Goal: Transaction & Acquisition: Purchase product/service

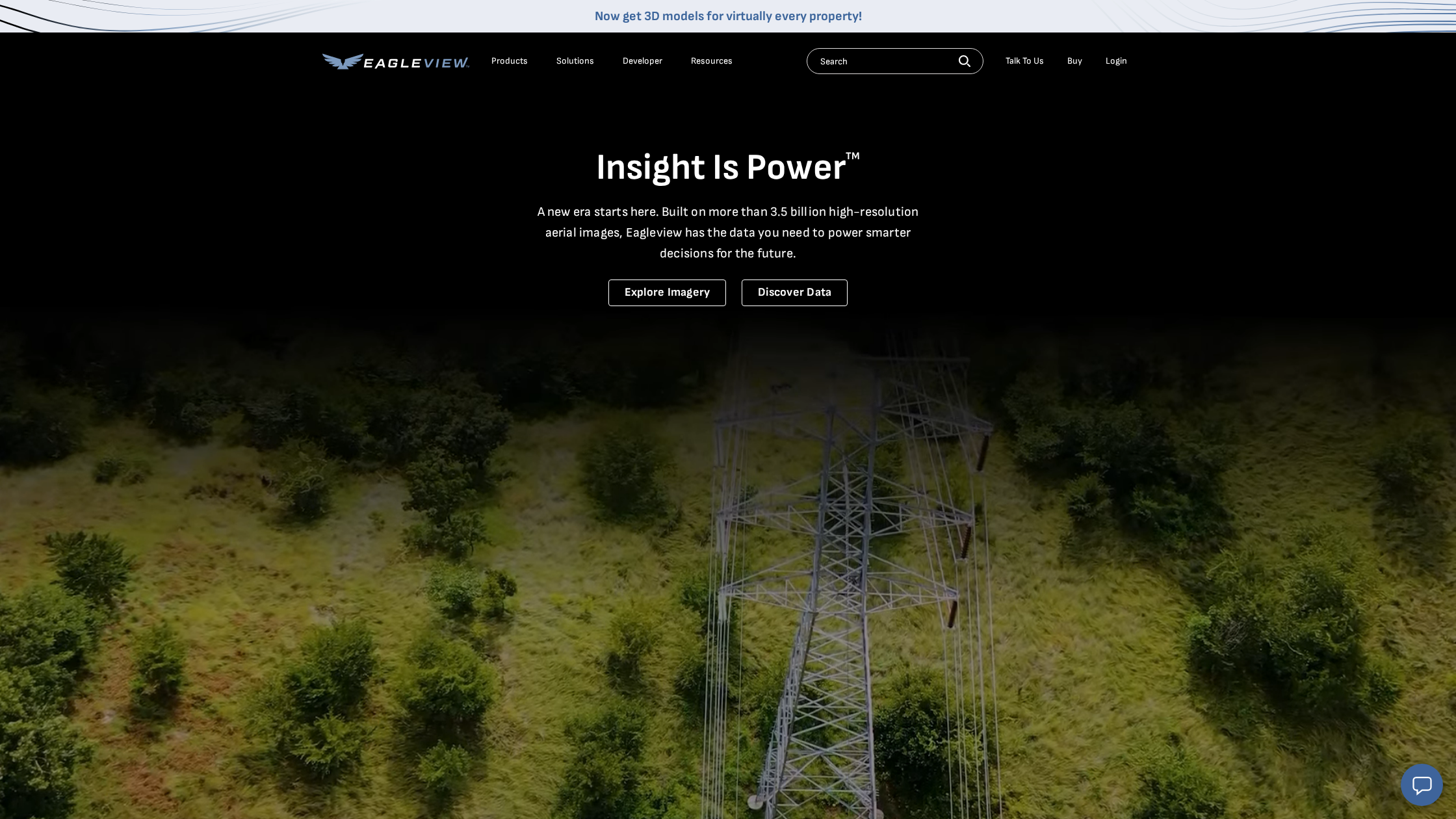
click at [1070, 63] on link "Buy" at bounding box center [1075, 61] width 15 height 12
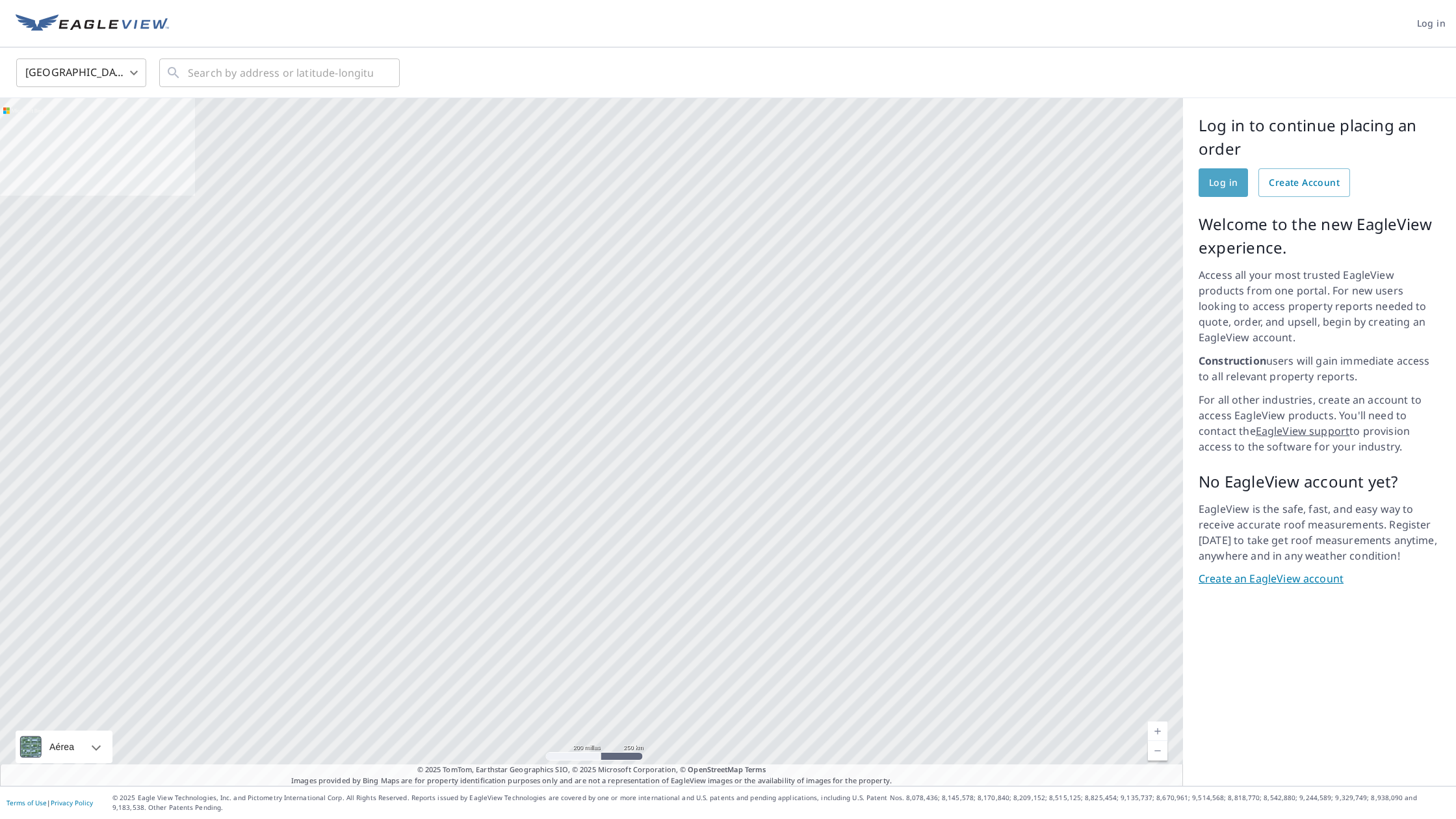
click at [1226, 194] on link "Log in" at bounding box center [1223, 182] width 49 height 29
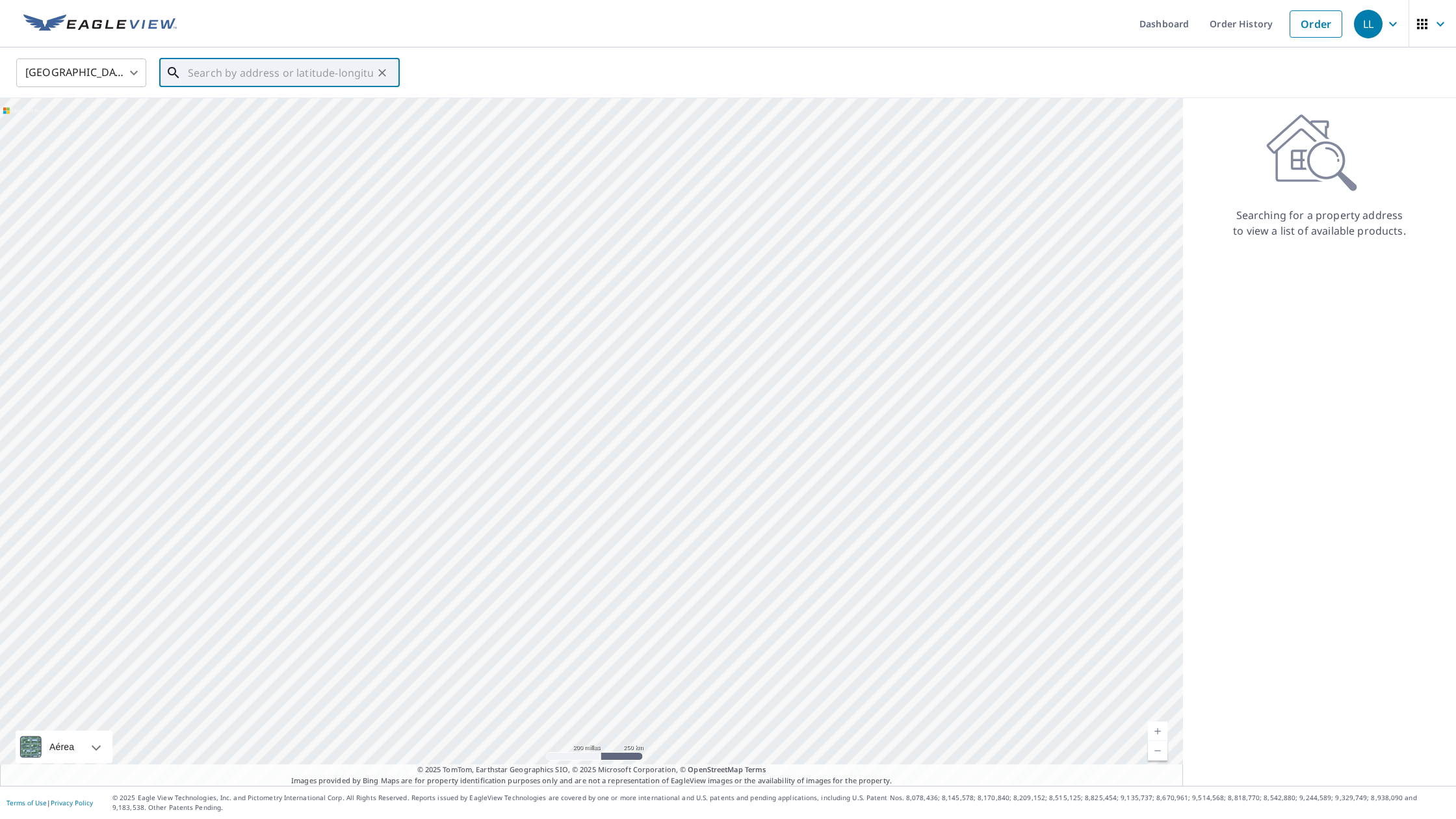
click at [244, 82] on input "text" at bounding box center [280, 72] width 185 height 36
type input "348 Halsey St Plainfield, NJ 07063"
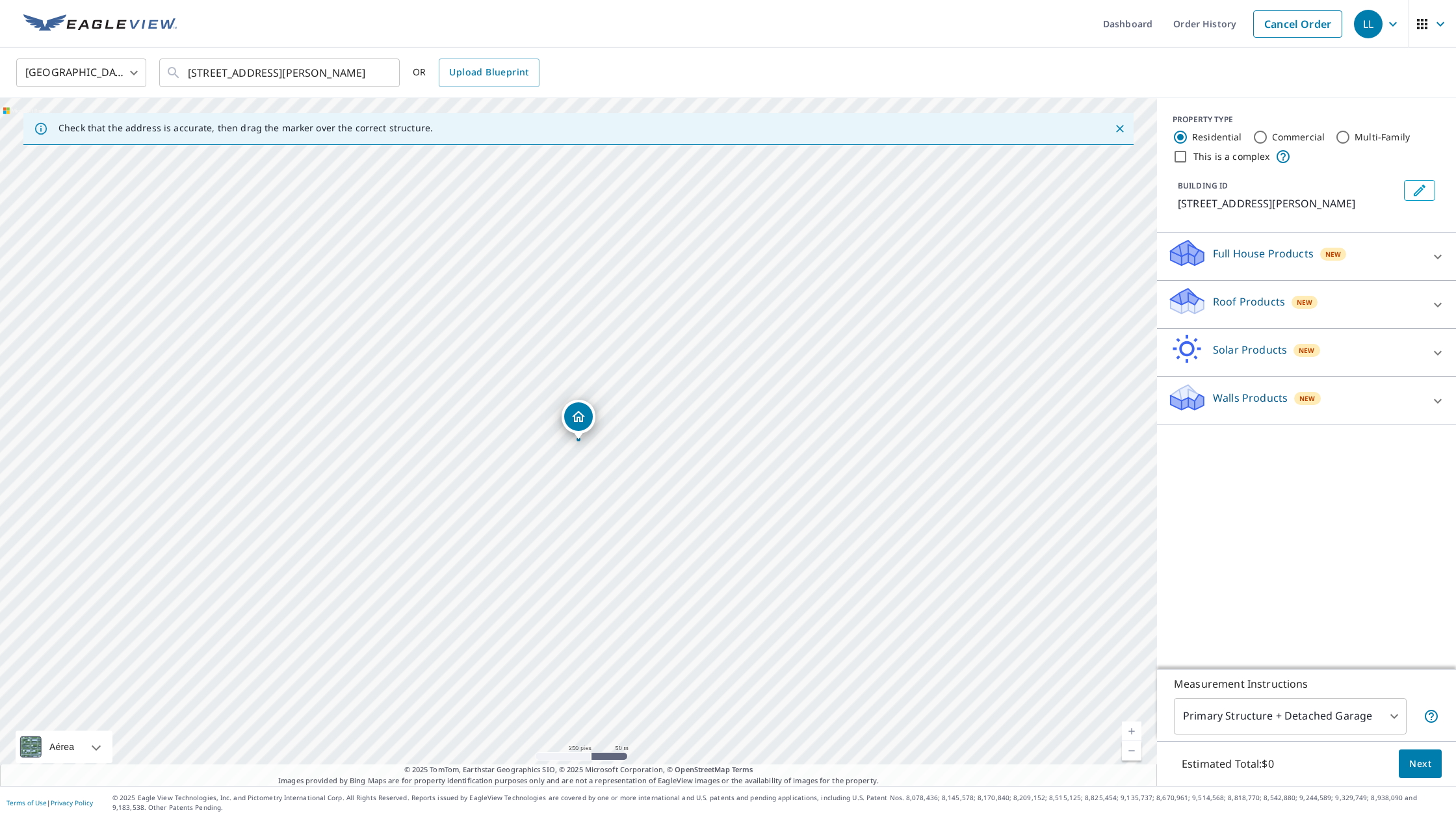
click at [1254, 309] on p "Roof Products" at bounding box center [1249, 301] width 72 height 16
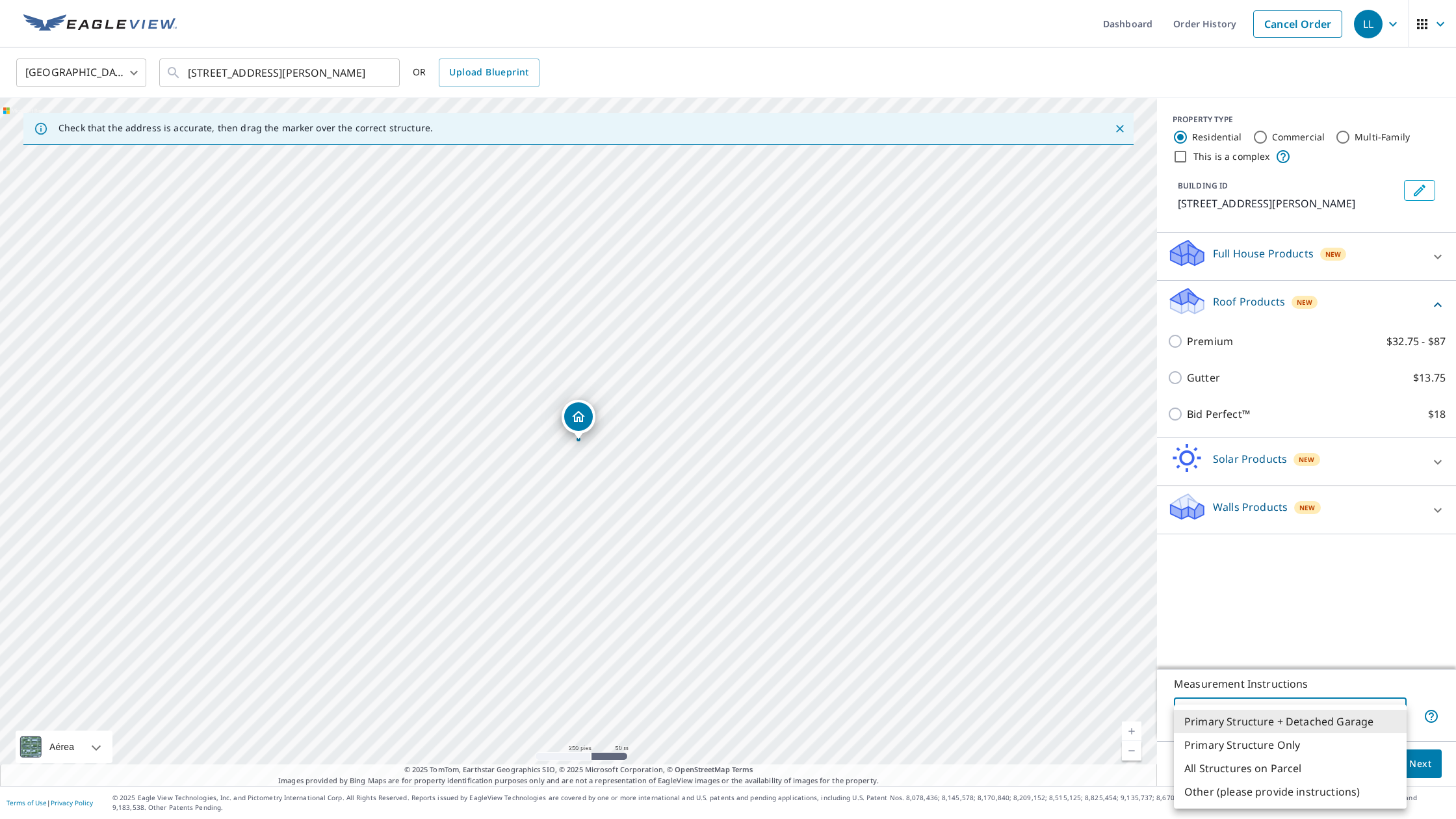
click at [1383, 724] on body "LL LL Dashboard Order History Cancel Order LL United States US ​ 348 Halsey St …" at bounding box center [728, 410] width 1456 height 819
click at [1307, 510] on div at bounding box center [728, 410] width 1456 height 819
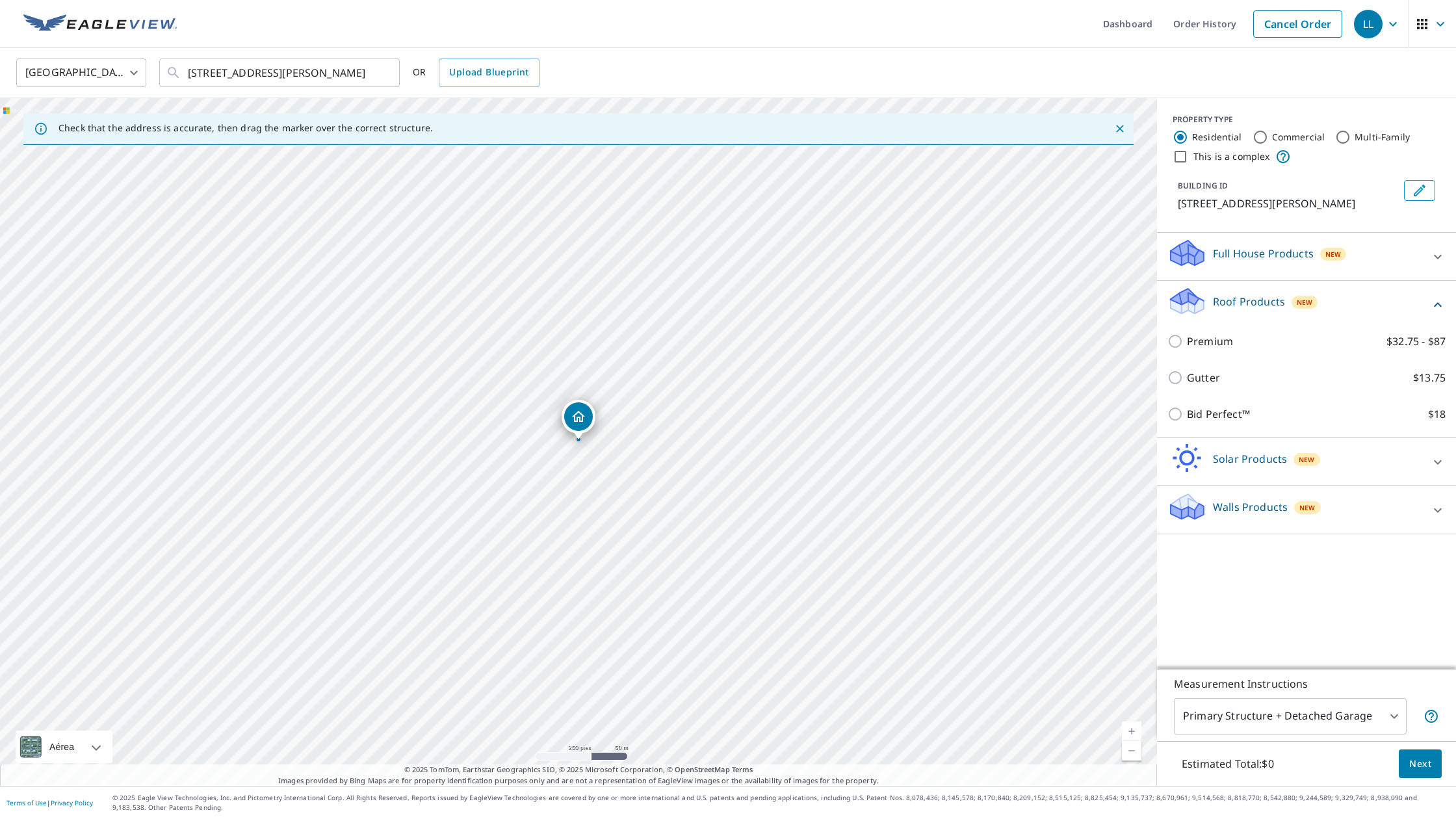
click at [1307, 510] on span "New" at bounding box center [1307, 507] width 16 height 10
click at [1330, 253] on span "New" at bounding box center [1333, 253] width 16 height 10
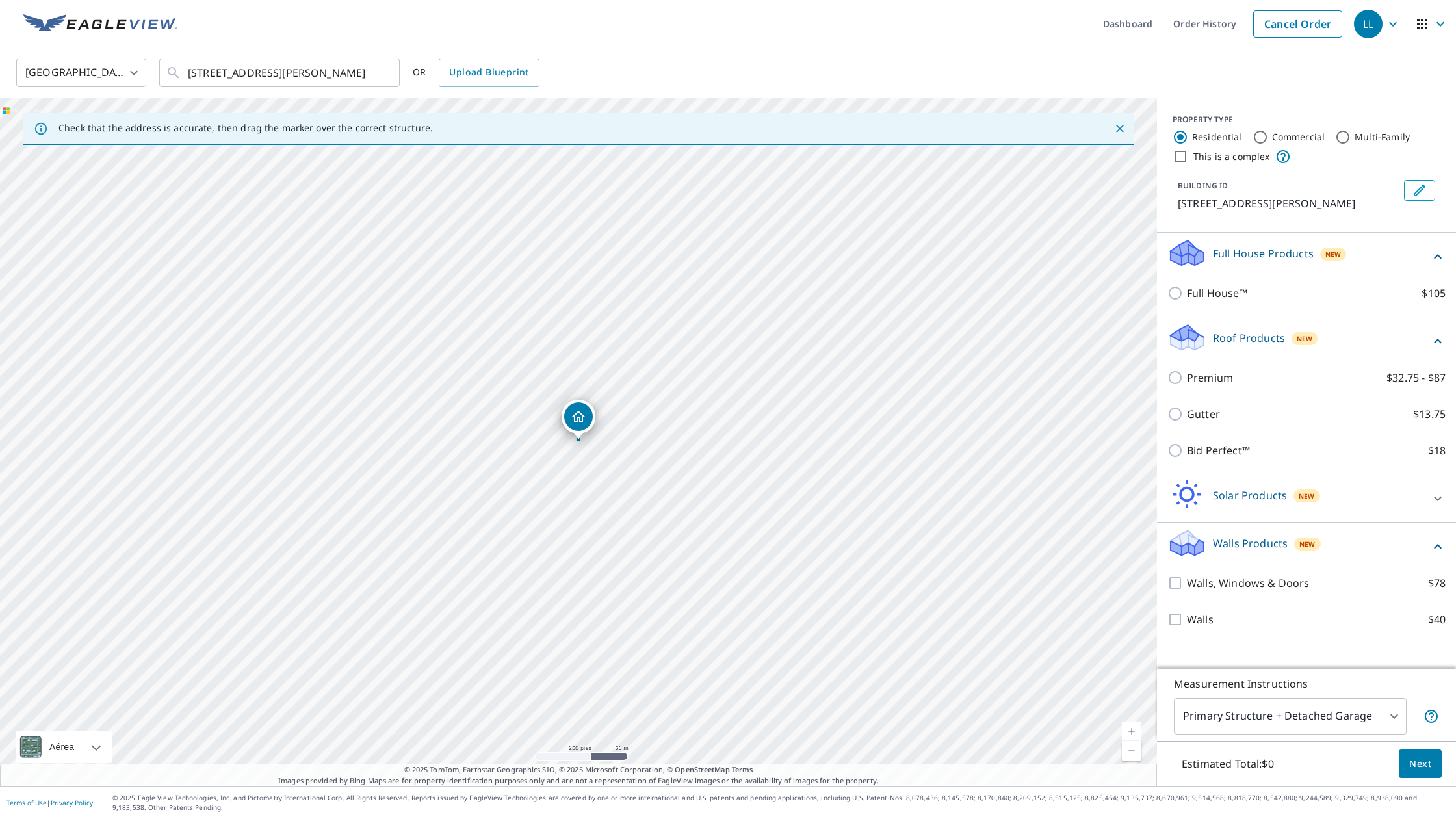
click at [1200, 330] on icon at bounding box center [1187, 337] width 39 height 31
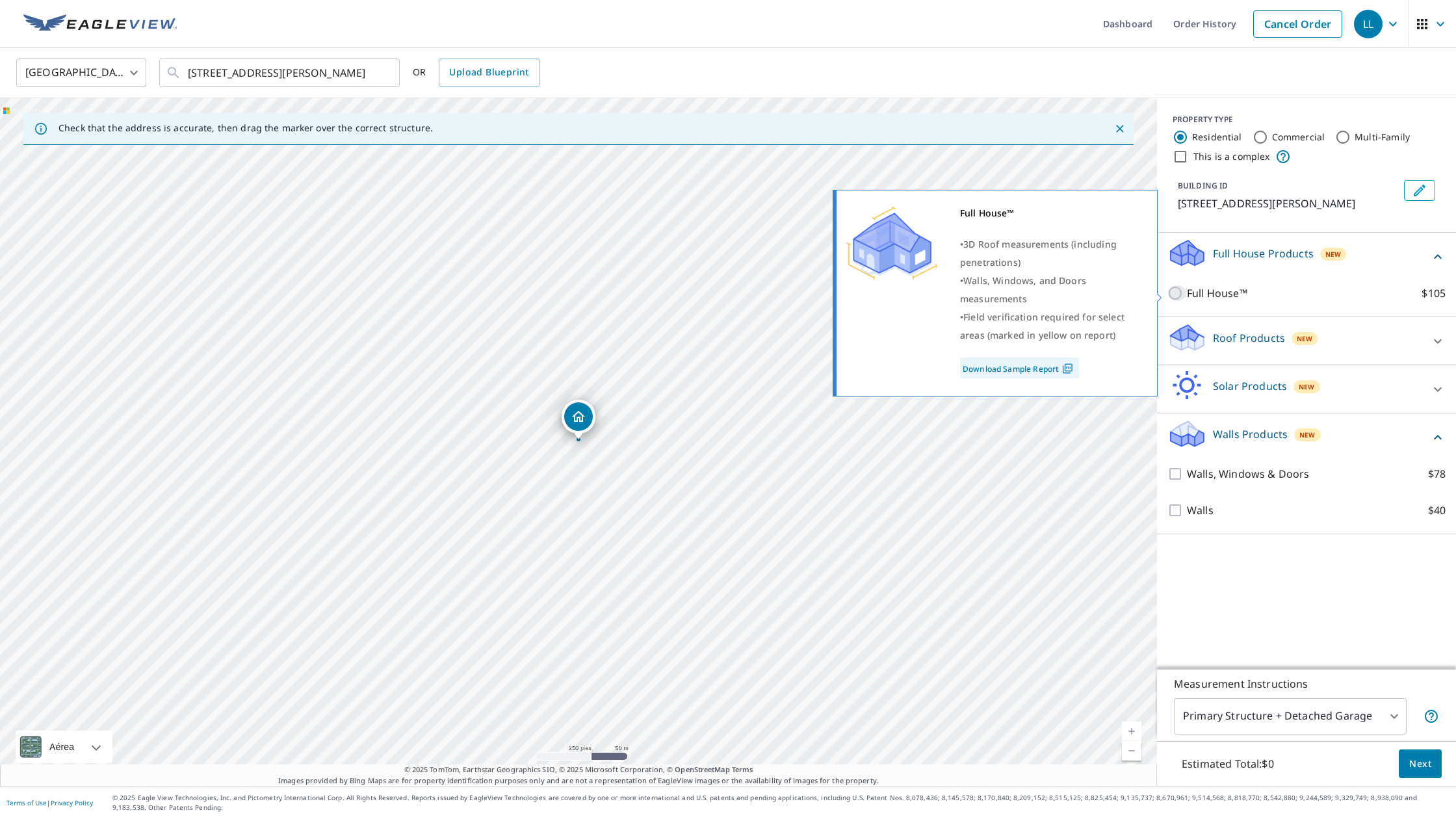
click at [1180, 297] on input "Full House™ $105" at bounding box center [1177, 293] width 19 height 16
checkbox input "true"
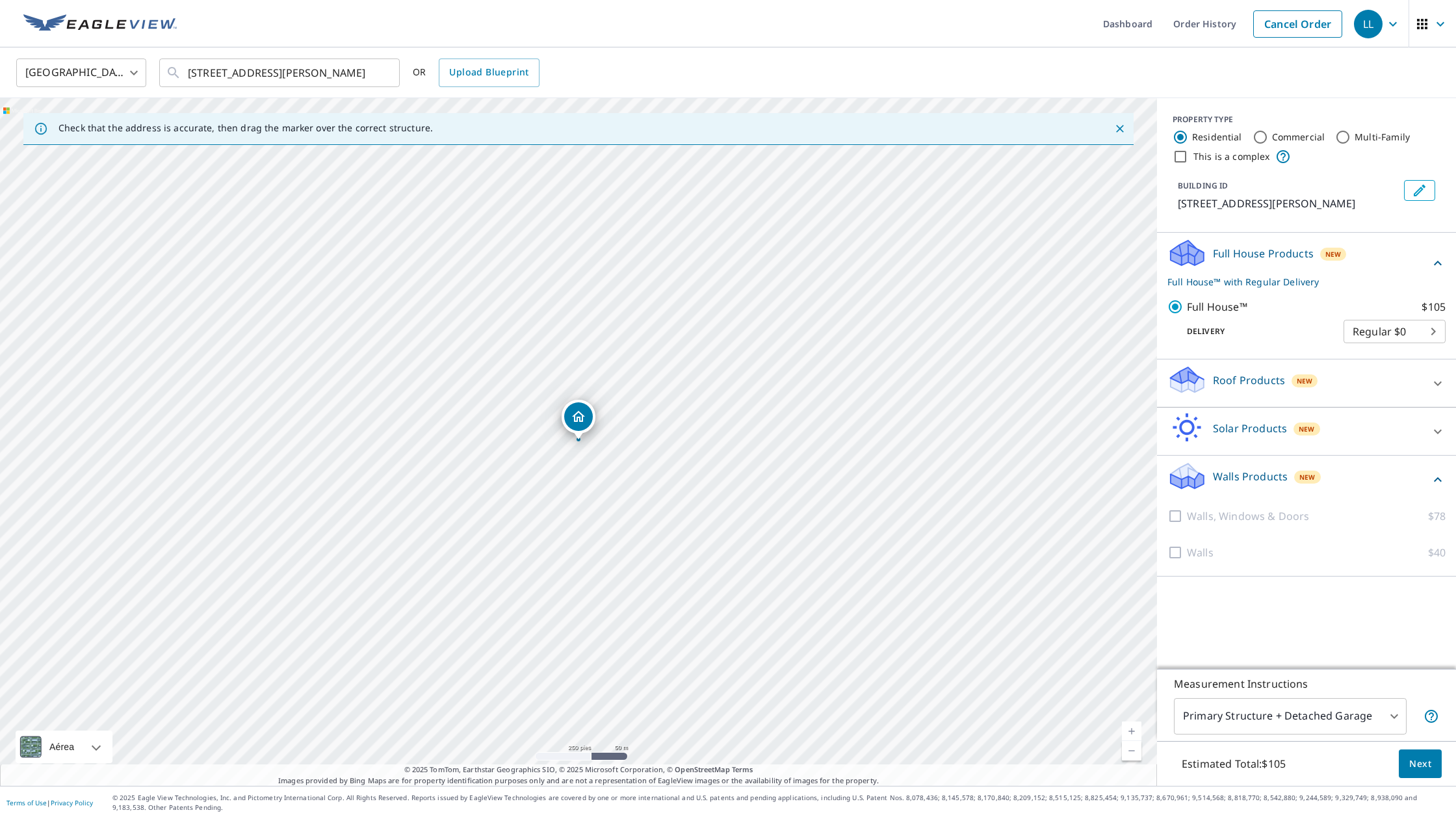
click at [1231, 478] on p "Walls Products" at bounding box center [1250, 476] width 75 height 16
drag, startPoint x: 1279, startPoint y: 476, endPoint x: 1292, endPoint y: 476, distance: 13.0
click at [1279, 476] on p "Walls Products" at bounding box center [1250, 476] width 75 height 16
click at [1301, 476] on span "New" at bounding box center [1307, 476] width 16 height 10
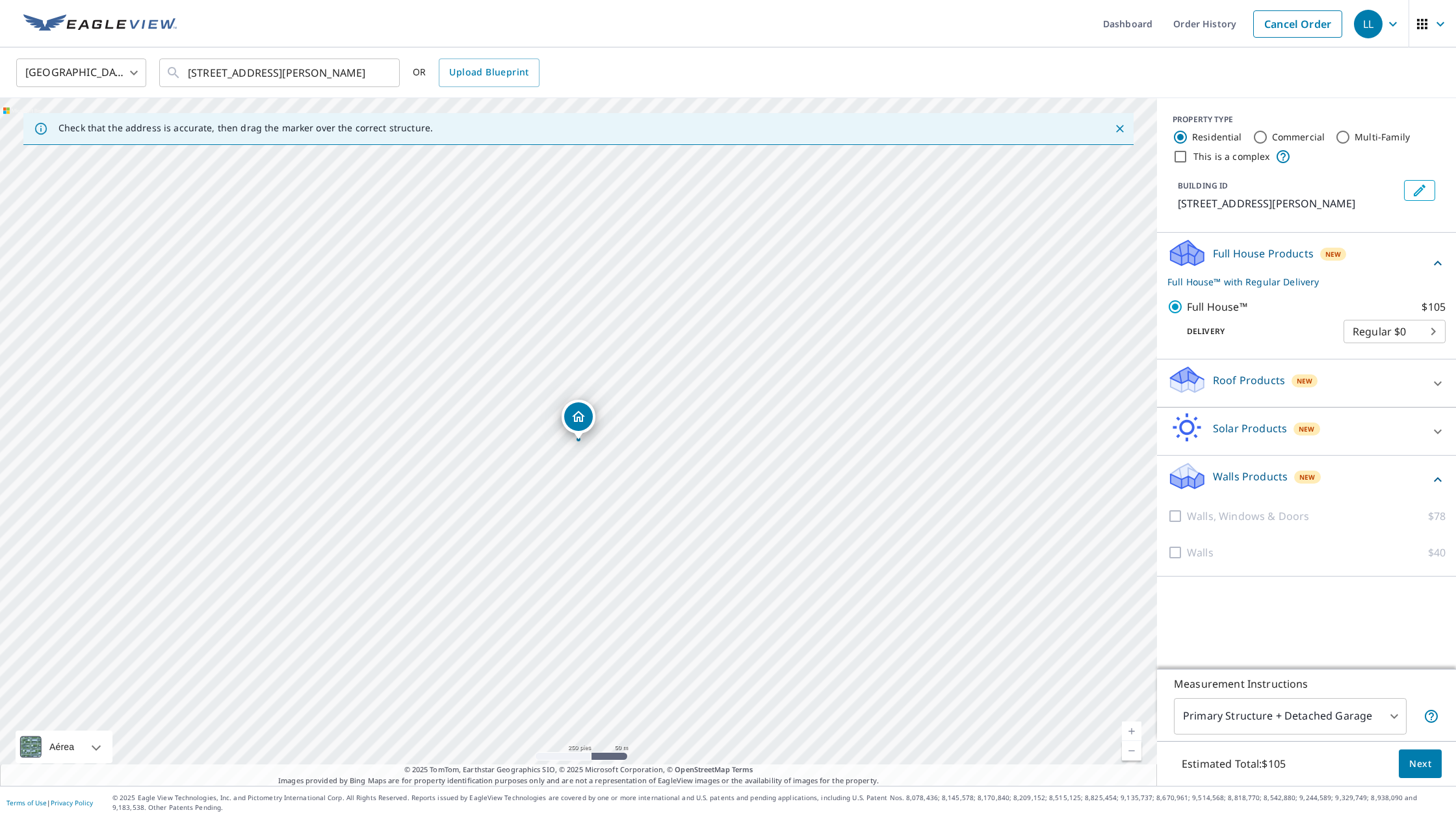
click at [1282, 389] on div "Roof Products New" at bounding box center [1295, 383] width 255 height 37
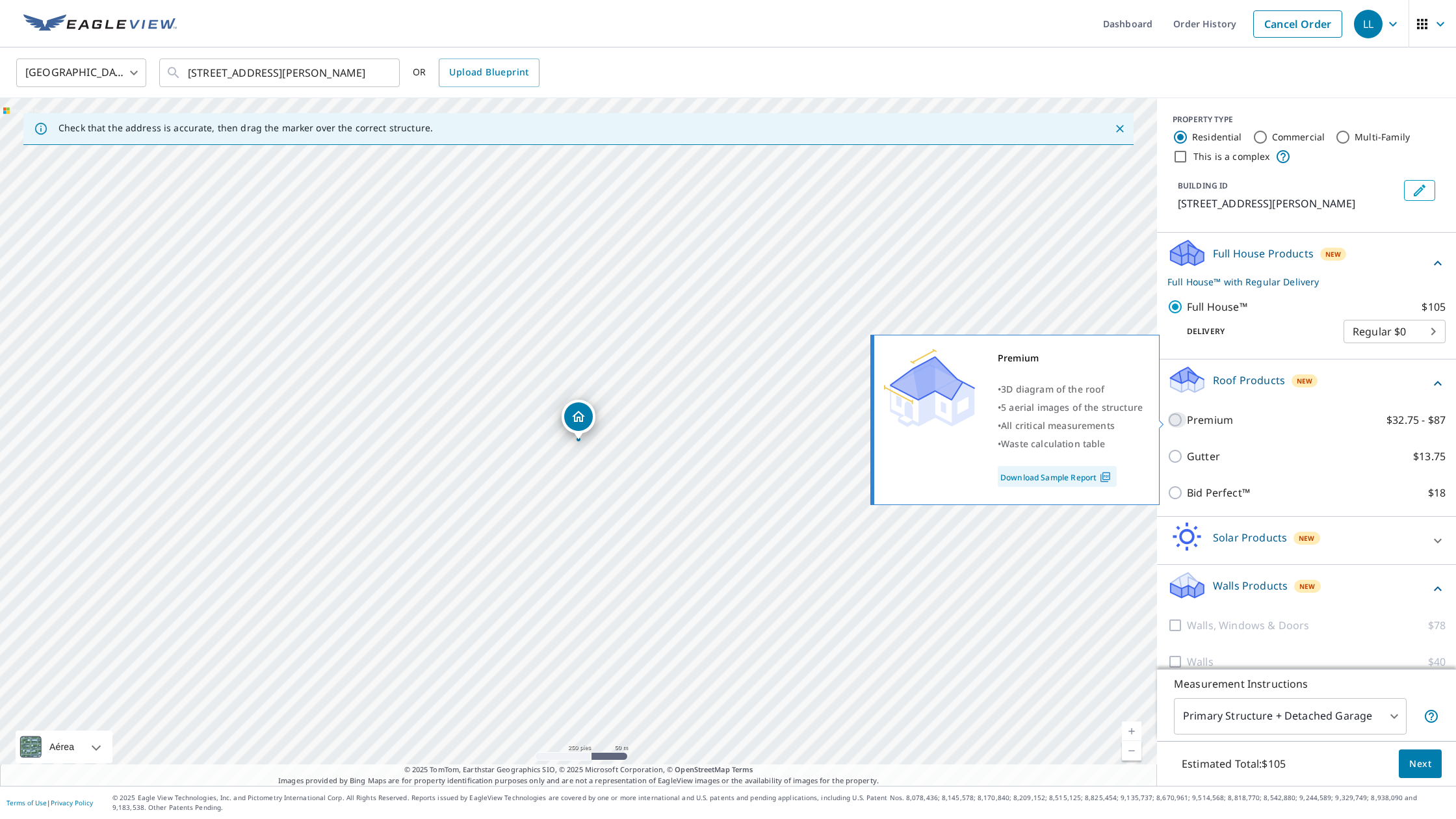
click at [1175, 422] on input "Premium $32.75 - $87" at bounding box center [1177, 420] width 19 height 16
checkbox input "true"
checkbox input "false"
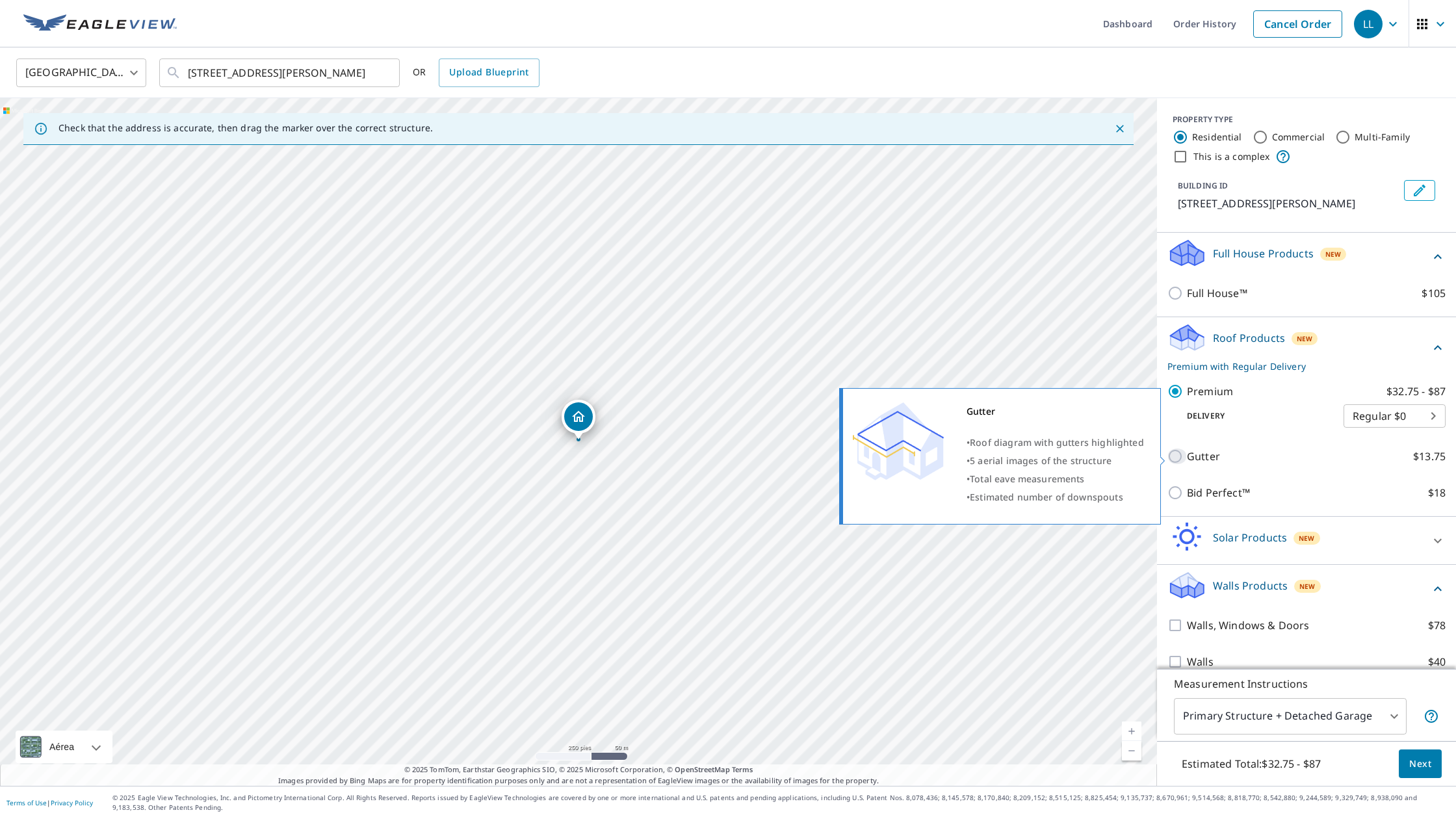
click at [1181, 453] on input "Gutter $13.75" at bounding box center [1177, 456] width 19 height 16
checkbox input "true"
checkbox input "false"
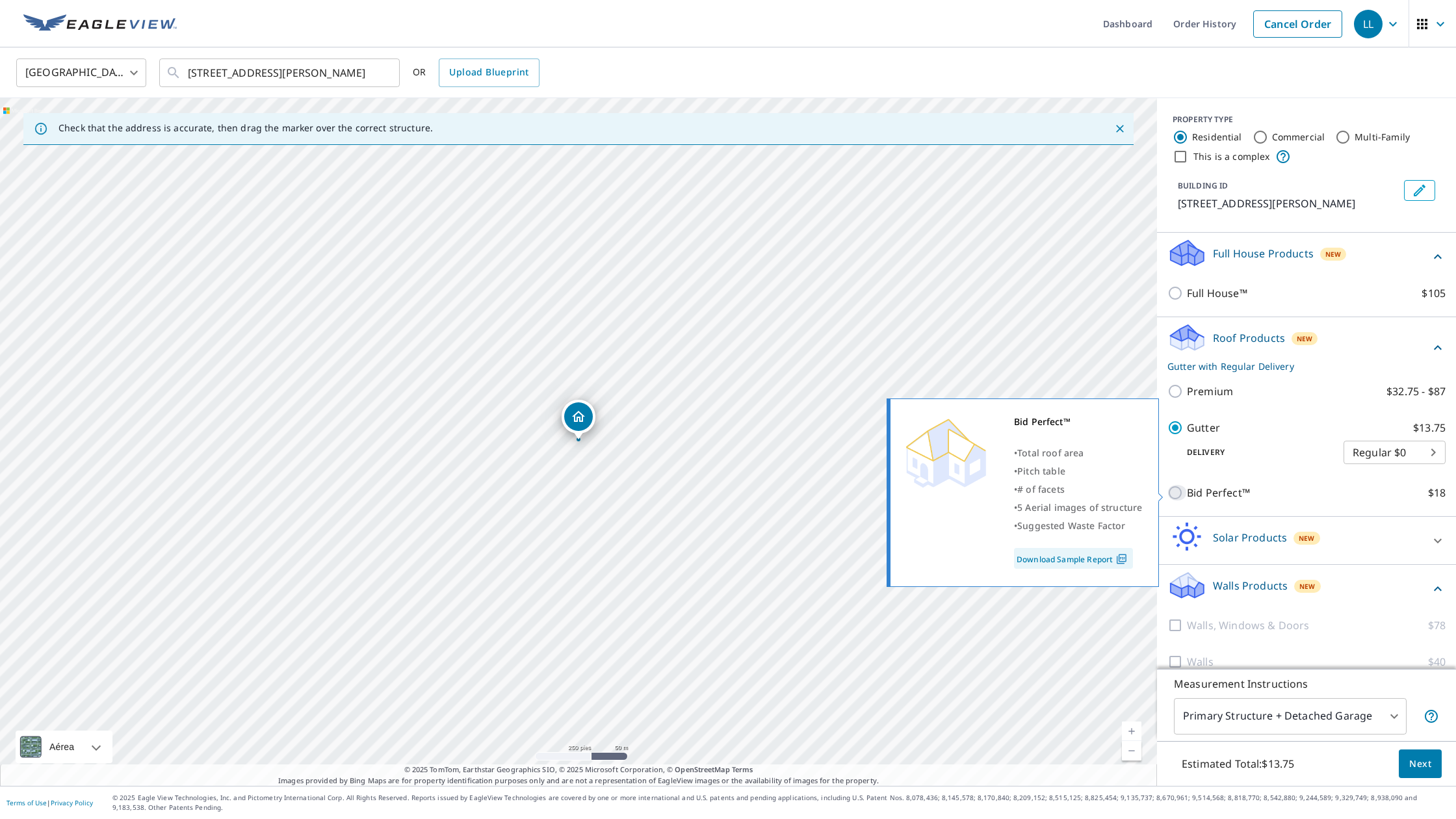
click at [1175, 496] on input "Bid Perfect™ $18" at bounding box center [1177, 493] width 19 height 16
checkbox input "true"
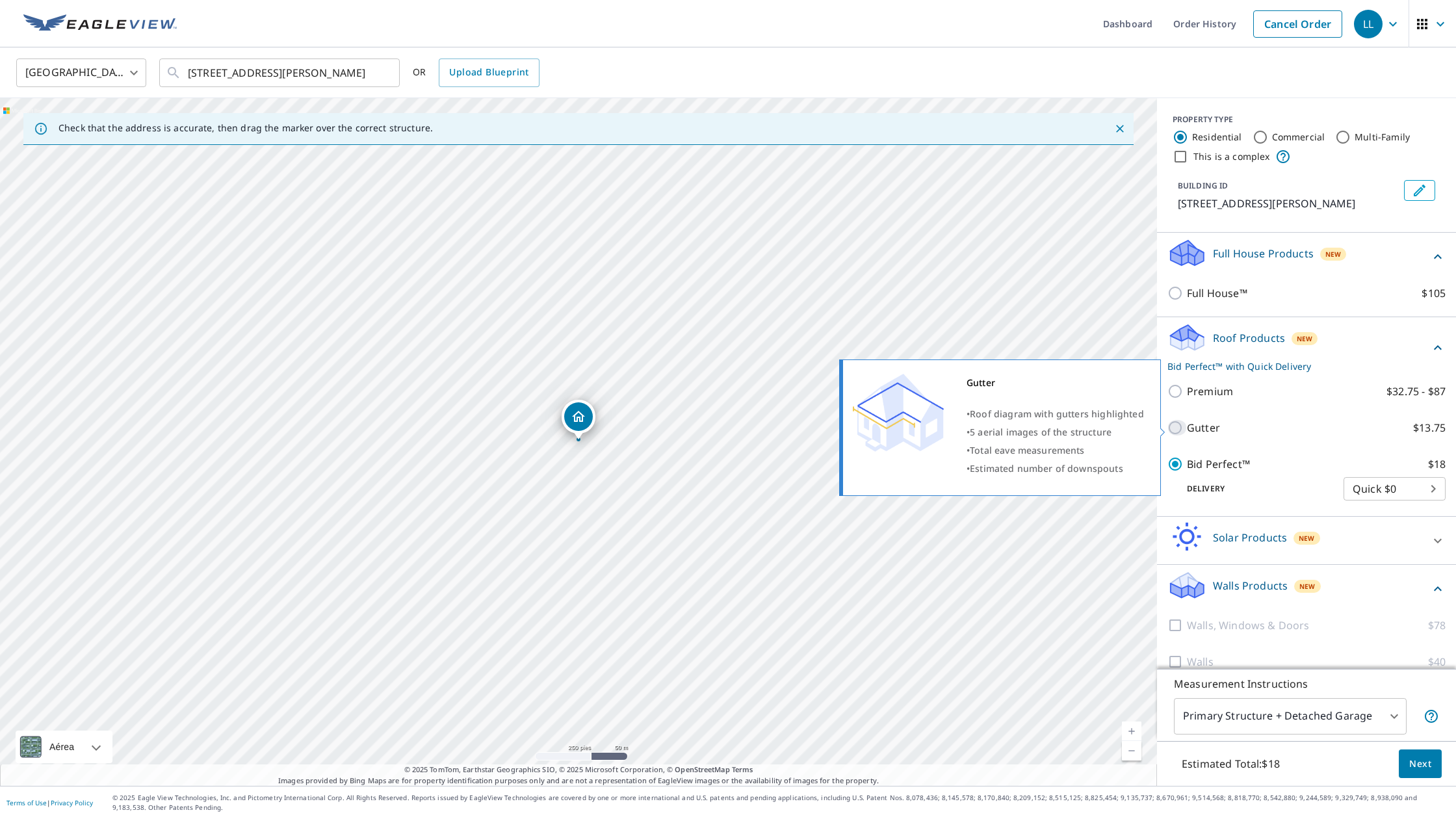
click at [1177, 433] on input "Gutter $13.75" at bounding box center [1177, 427] width 19 height 16
checkbox input "true"
checkbox input "false"
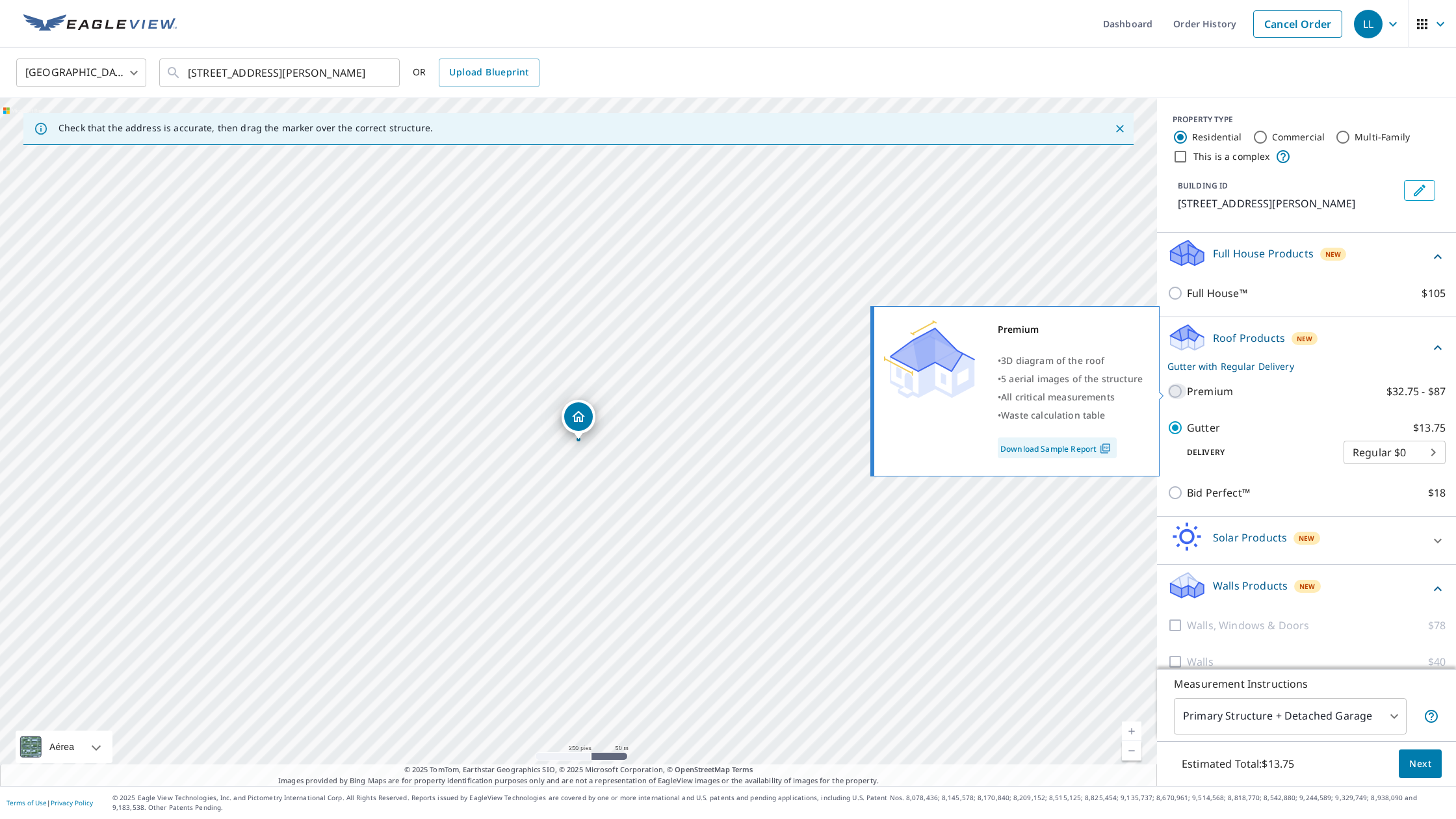
click at [1176, 396] on input "Premium $32.75 - $87" at bounding box center [1177, 391] width 19 height 16
checkbox input "true"
checkbox input "false"
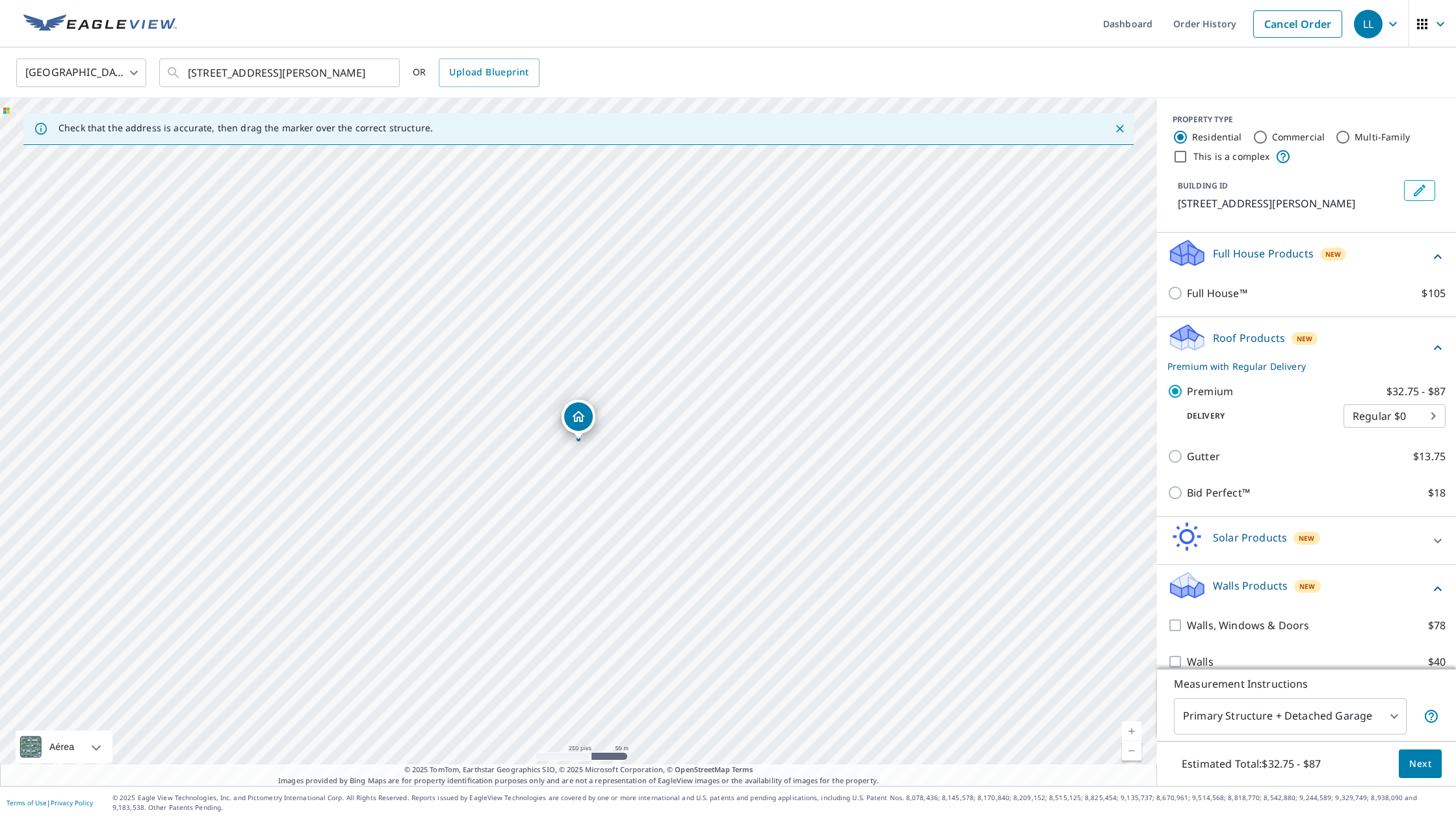
click at [1226, 249] on p "Full House Products" at bounding box center [1263, 253] width 101 height 16
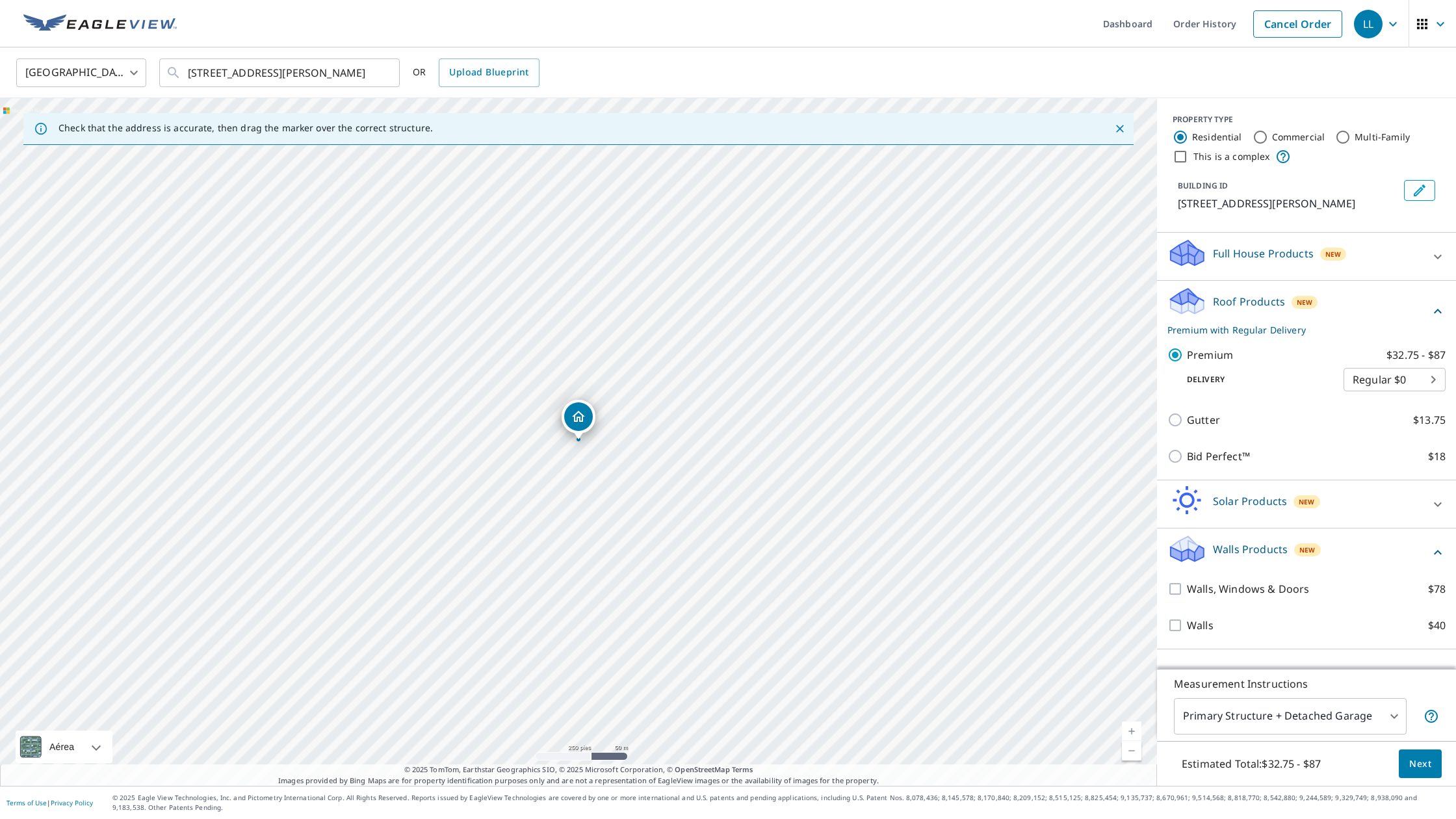
click at [1221, 260] on p "Full House Products" at bounding box center [1263, 253] width 101 height 16
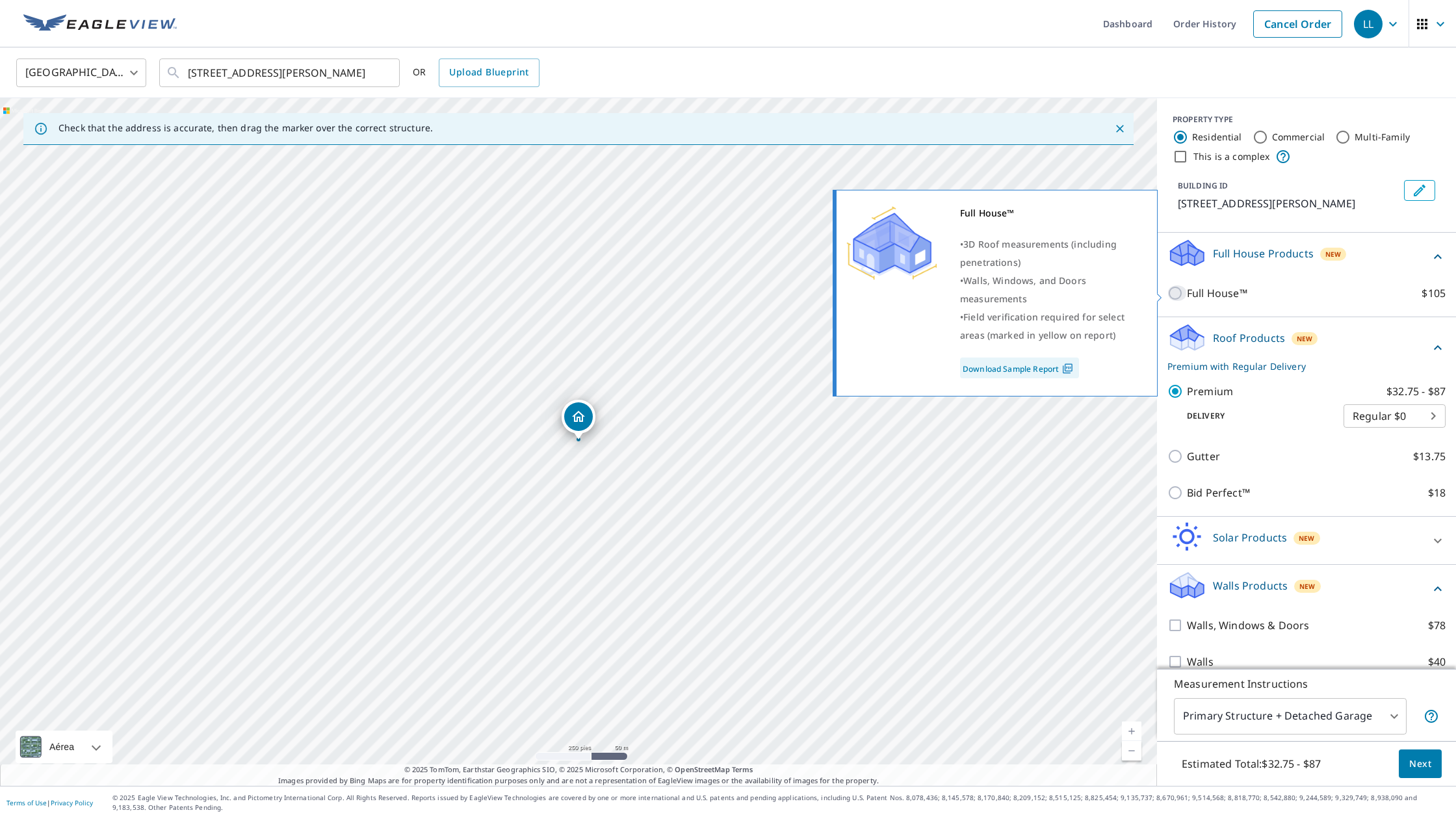
click at [1175, 292] on input "Full House™ $105" at bounding box center [1177, 293] width 19 height 16
checkbox input "true"
checkbox input "false"
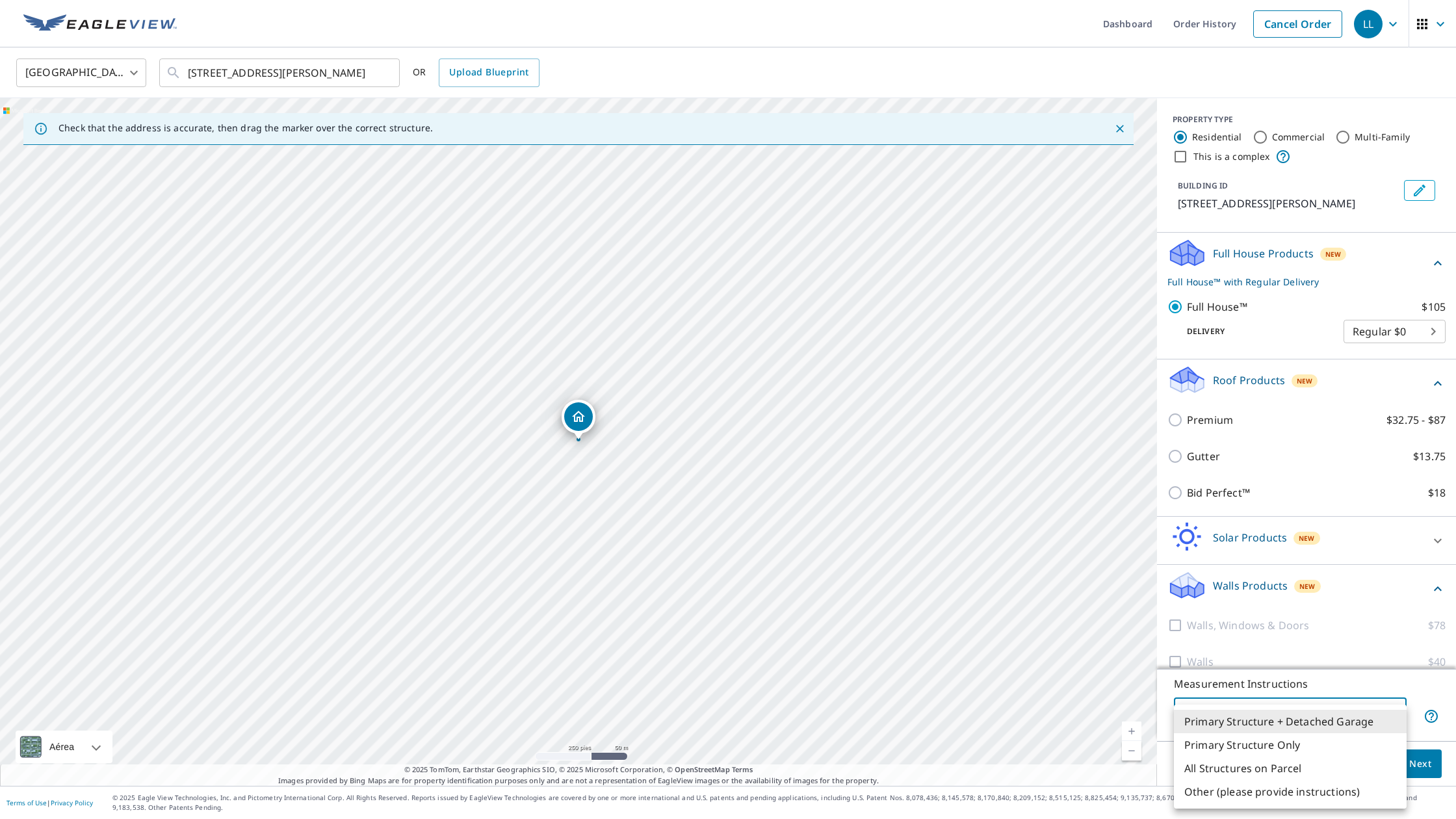
click at [1387, 717] on body "LL LL Dashboard Order History Cancel Order LL United States US ​ 348 Halsey St …" at bounding box center [728, 410] width 1456 height 819
click at [1284, 794] on li "Other (please provide instructions)" at bounding box center [1291, 791] width 233 height 23
click at [1400, 713] on body "LL LL Dashboard Order History Cancel Order LL United States US ​ 348 Halsey St …" at bounding box center [728, 410] width 1456 height 819
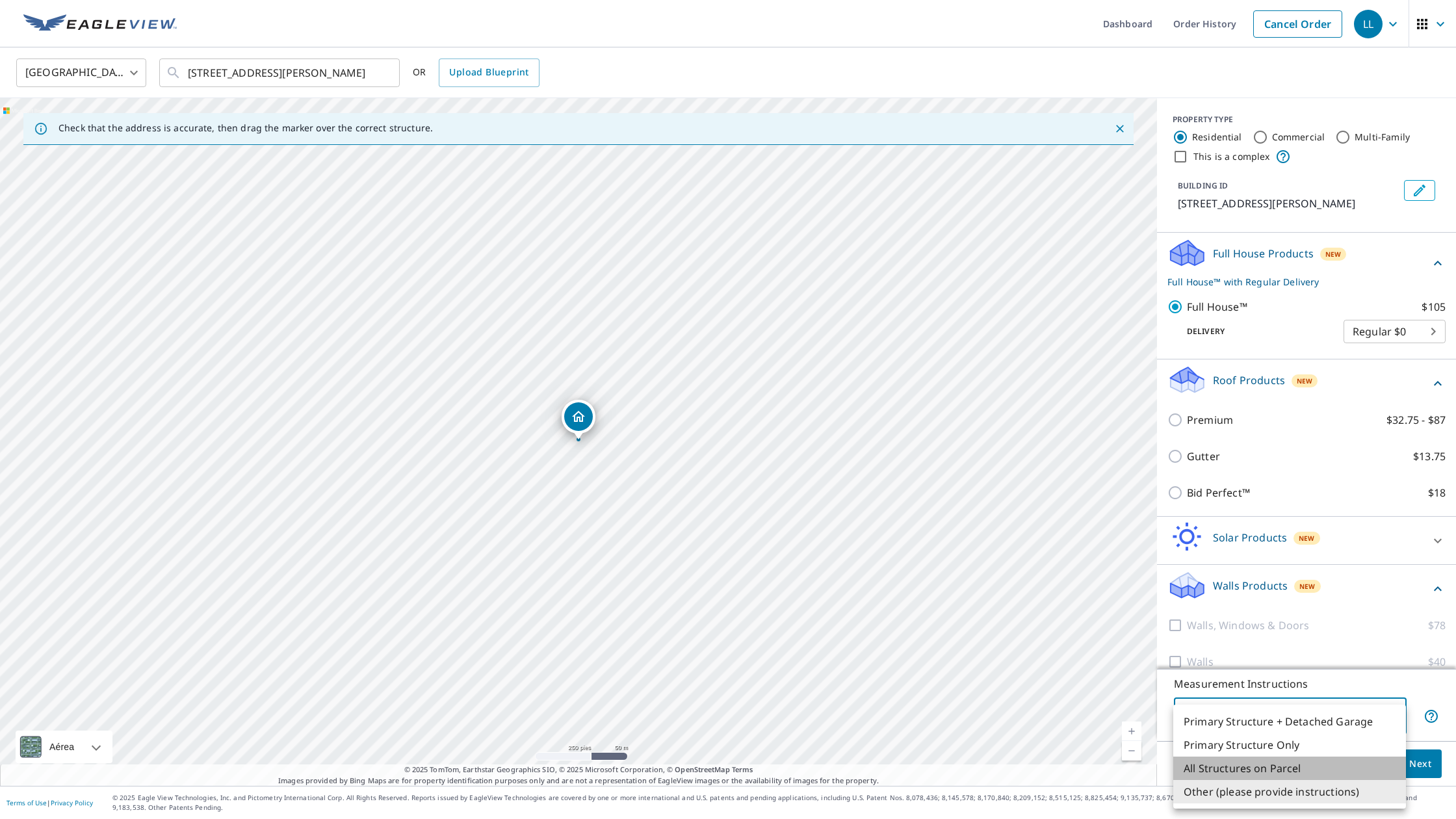
click at [1208, 767] on li "All Structures on Parcel" at bounding box center [1290, 767] width 233 height 23
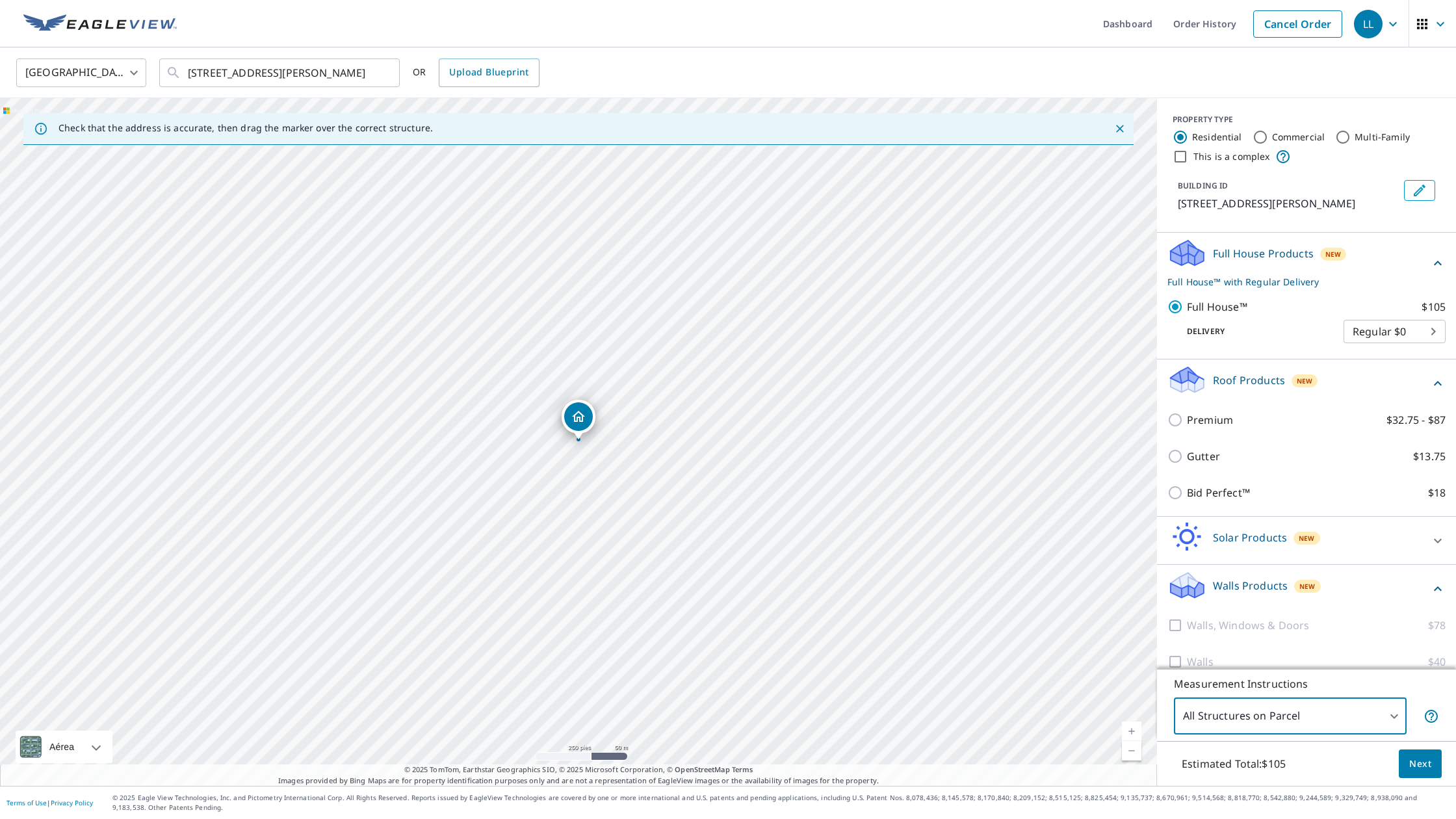
click at [1396, 717] on body "LL LL Dashboard Order History Cancel Order LL United States US ​ 348 Halsey St …" at bounding box center [728, 410] width 1456 height 819
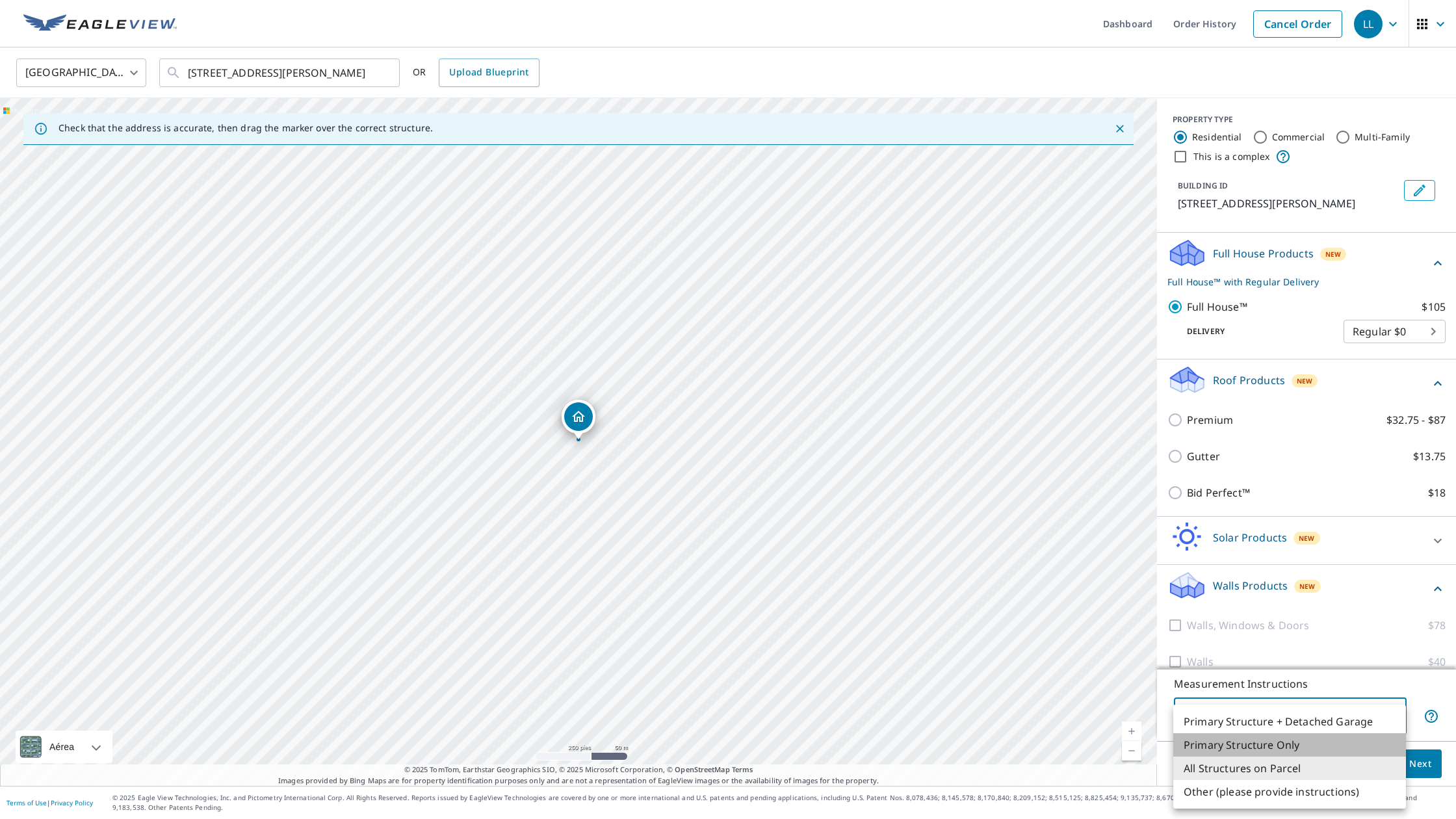
click at [1200, 747] on li "Primary Structure Only" at bounding box center [1290, 744] width 233 height 23
type input "2"
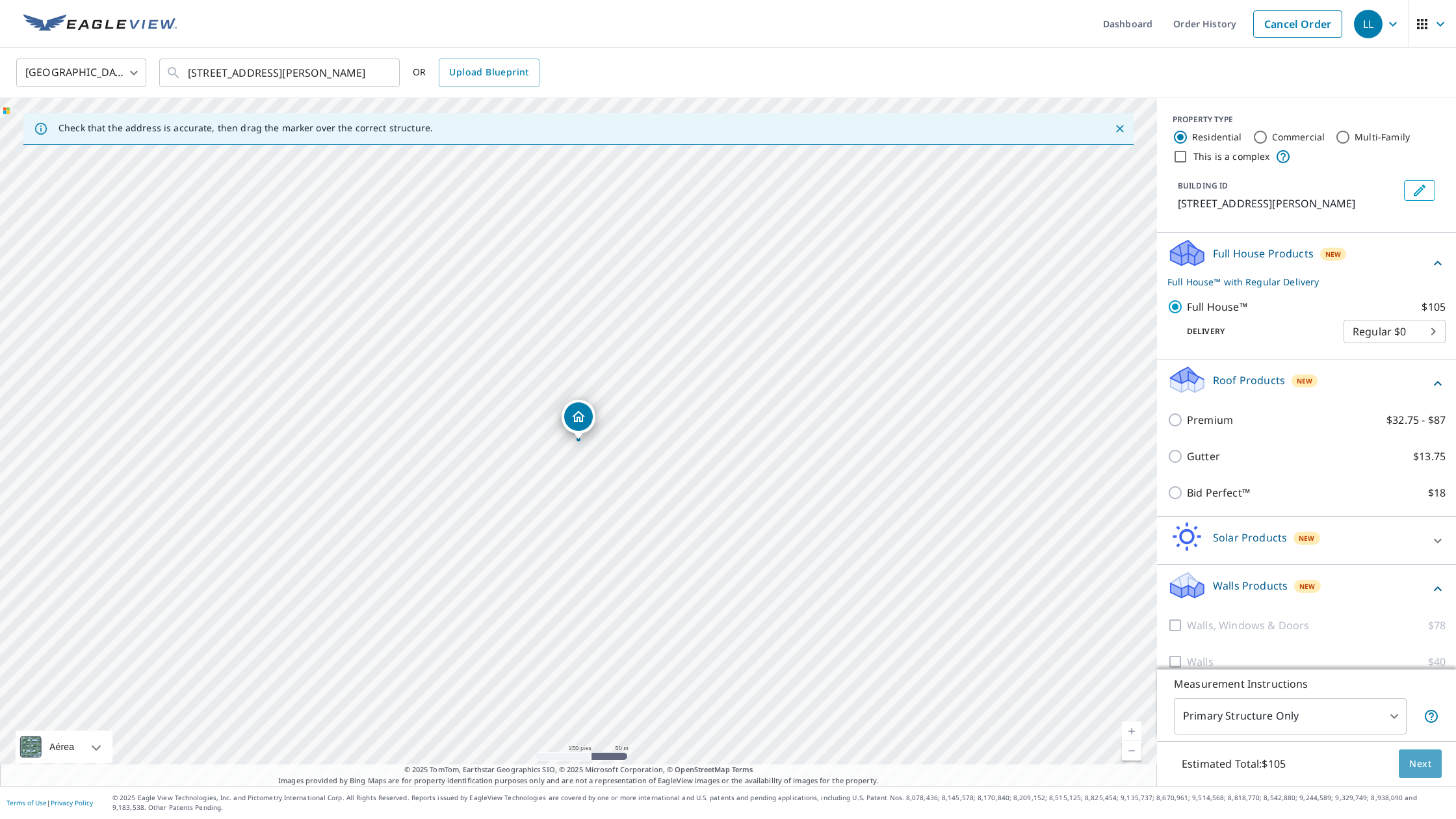
click at [1409, 764] on span "Next" at bounding box center [1420, 764] width 22 height 17
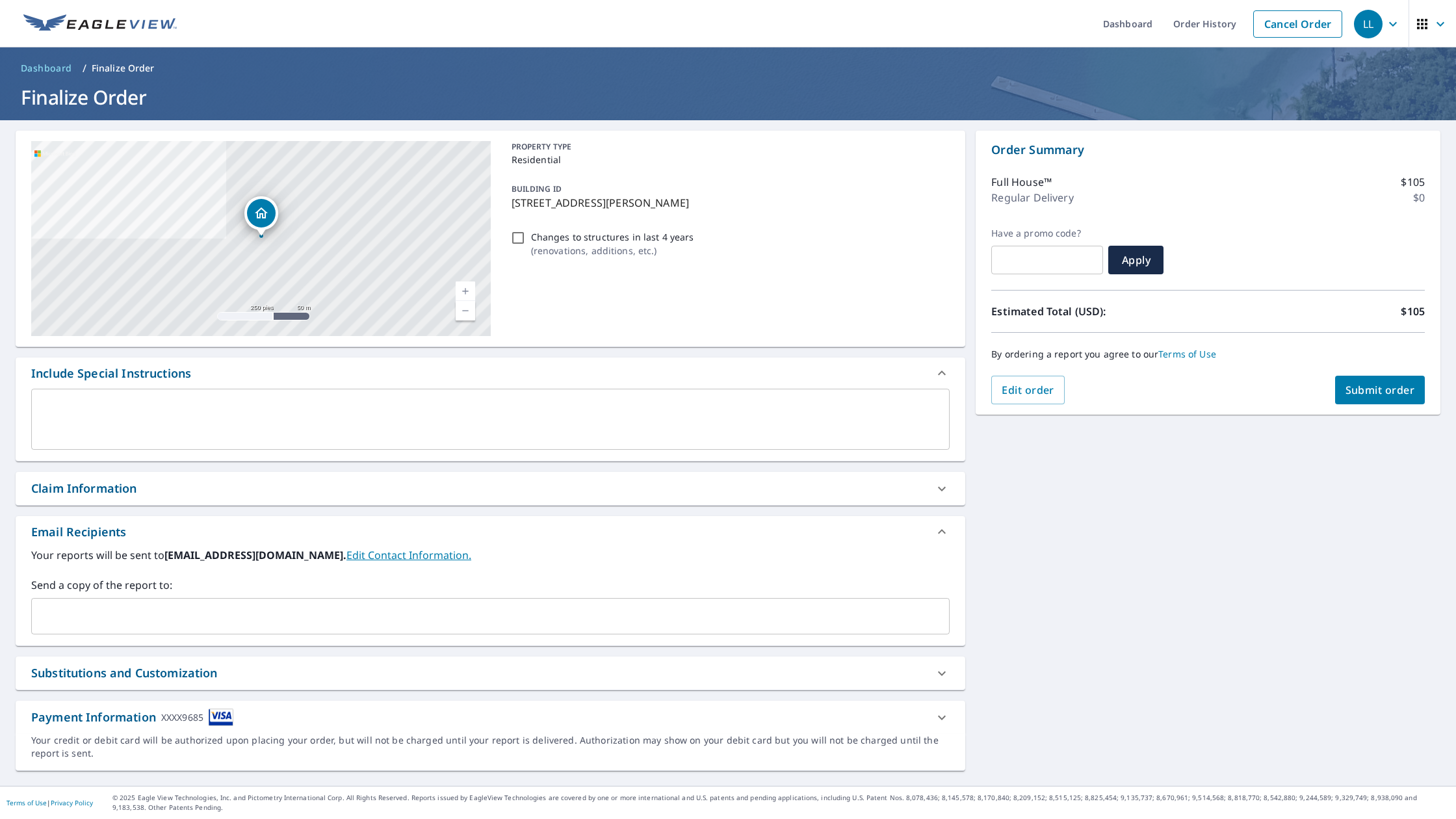
click at [1378, 393] on span "Submit order" at bounding box center [1380, 389] width 69 height 14
